Goal: Navigation & Orientation: Find specific page/section

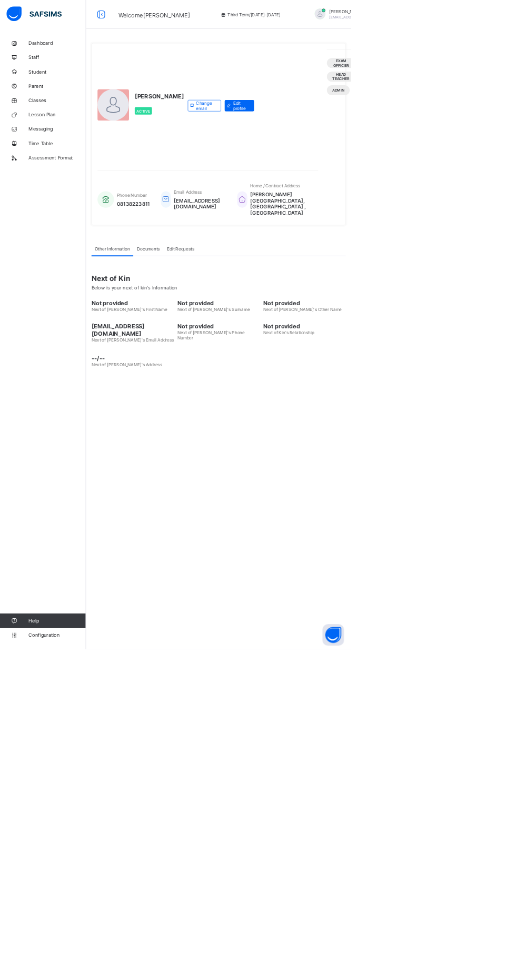
click at [515, 604] on html "Welcome SAMSON Third Term / [DATE]-[DATE] [PERSON_NAME] [EMAIL_ADDRESS][DOMAIN_…" at bounding box center [258, 477] width 516 height 954
click at [87, 148] on span "Classes" at bounding box center [84, 147] width 84 height 8
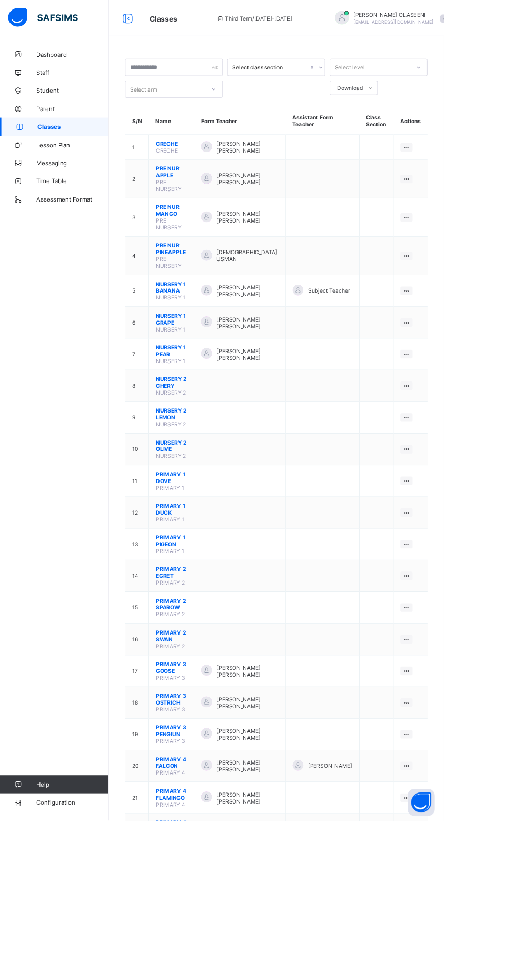
scroll to position [2, 0]
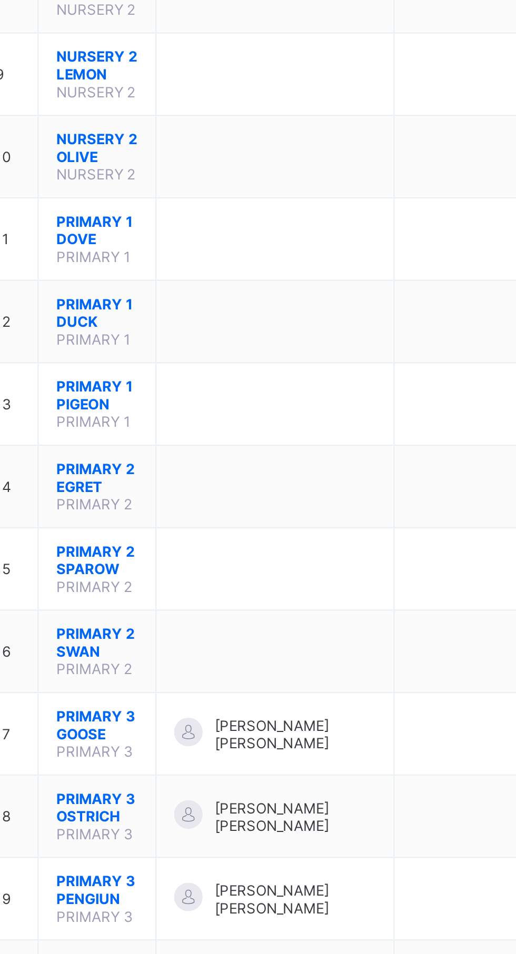
click at [197, 766] on span "PRIMARY 3 GOOSE" at bounding box center [199, 774] width 36 height 16
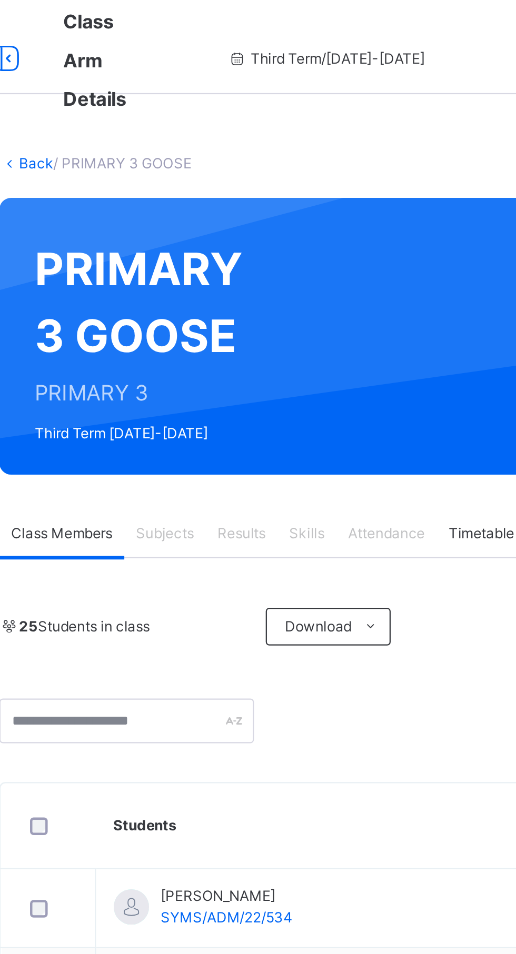
click at [222, 237] on span "Subjects" at bounding box center [219, 238] width 26 height 9
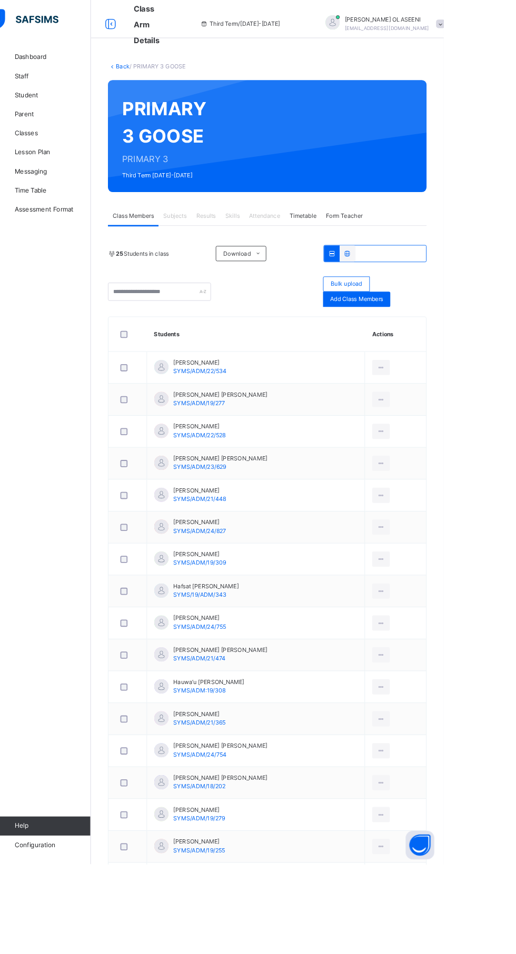
click at [222, 233] on div "Subjects" at bounding box center [219, 238] width 36 height 21
